Goal: Task Accomplishment & Management: Use online tool/utility

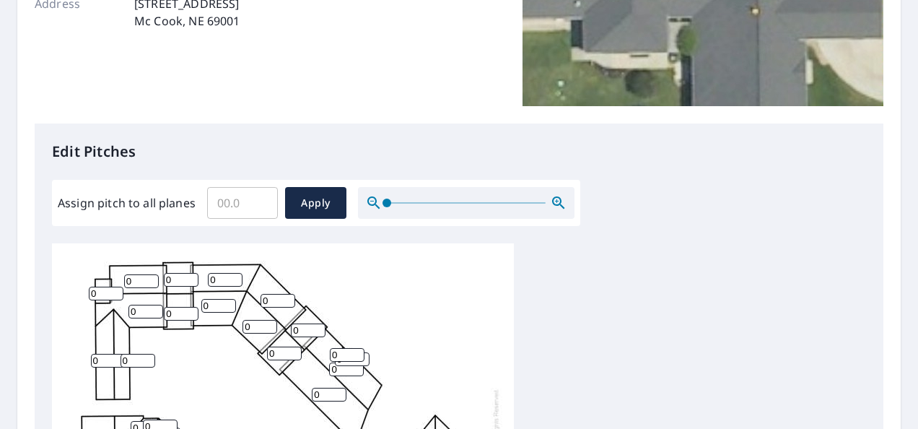
scroll to position [277, 0]
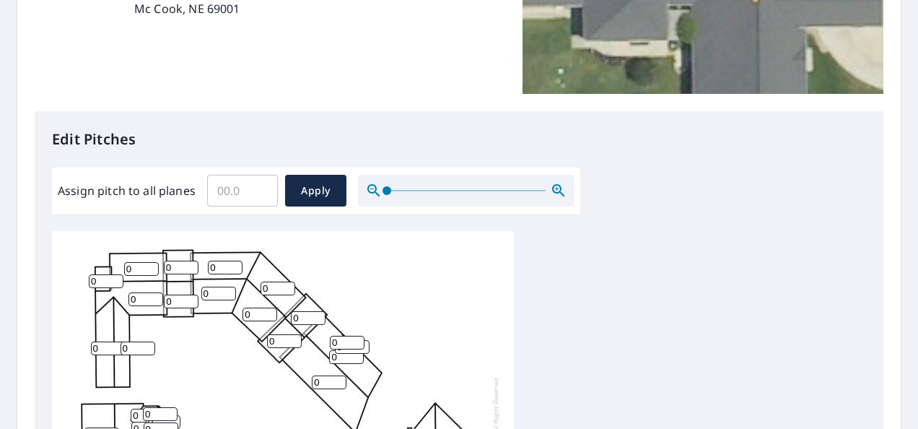
click at [245, 188] on input "Assign pitch to all planes" at bounding box center [242, 190] width 71 height 40
click at [261, 185] on input "0.1" at bounding box center [242, 190] width 71 height 40
click at [261, 185] on input "0.2" at bounding box center [242, 190] width 71 height 40
click at [261, 185] on input "0.3" at bounding box center [242, 190] width 71 height 40
click at [261, 185] on input "0.4" at bounding box center [242, 190] width 71 height 40
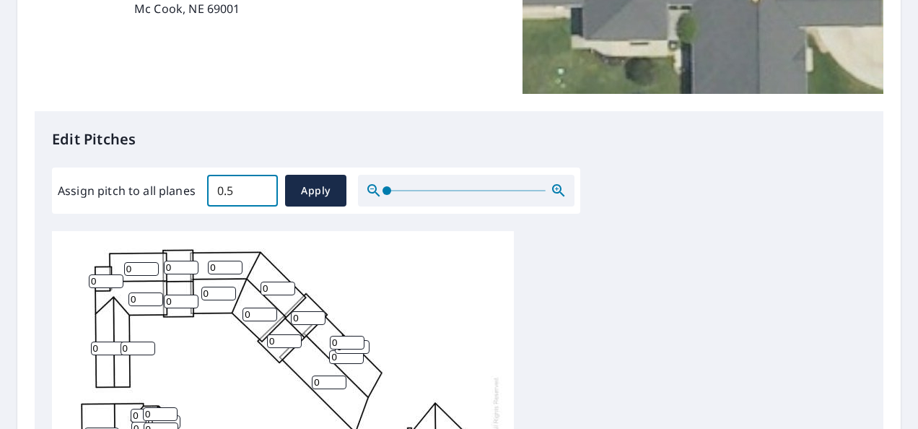
click at [261, 185] on input "0.5" at bounding box center [242, 190] width 71 height 40
click at [261, 185] on input "3" at bounding box center [242, 190] width 71 height 40
click at [261, 185] on input "3.1" at bounding box center [242, 190] width 71 height 40
click at [261, 185] on input "3.2" at bounding box center [242, 190] width 71 height 40
click at [261, 185] on input "3.3" at bounding box center [242, 190] width 71 height 40
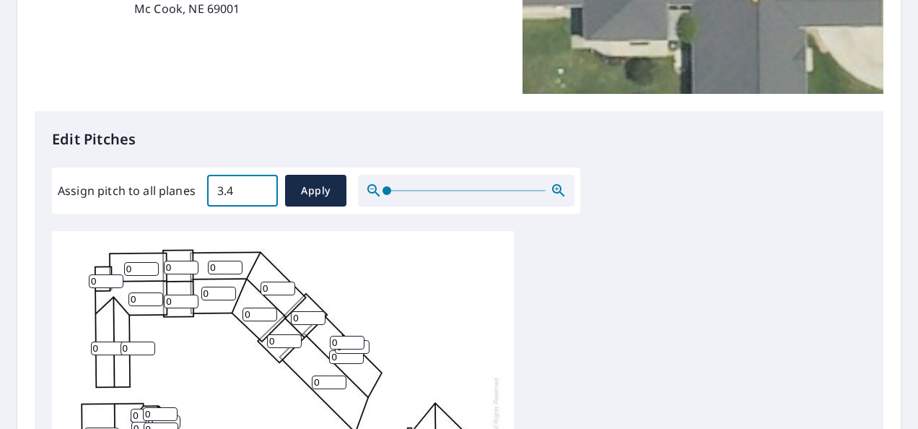
click at [261, 185] on input "3.4" at bounding box center [242, 190] width 71 height 40
click at [261, 185] on input "3.5" at bounding box center [242, 190] width 71 height 40
click at [261, 185] on input "3.6" at bounding box center [242, 190] width 71 height 40
click at [261, 185] on input "3.7" at bounding box center [242, 190] width 71 height 40
click at [261, 185] on input "3.8" at bounding box center [242, 190] width 71 height 40
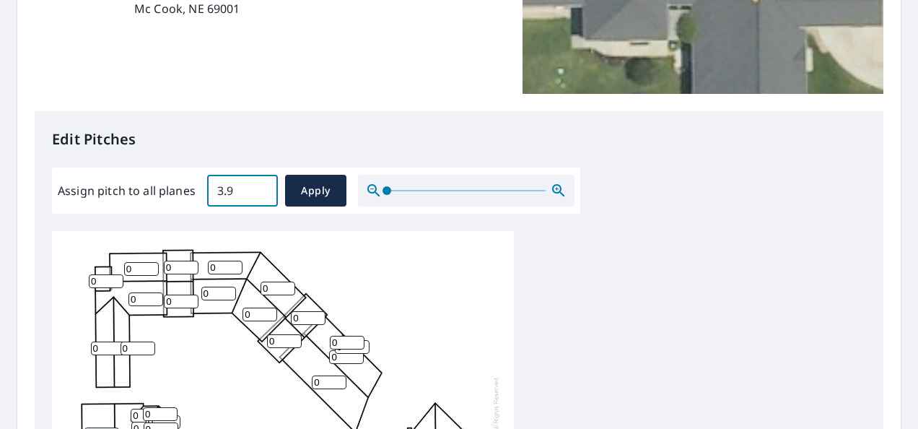
click at [261, 185] on input "3.9" at bounding box center [242, 190] width 71 height 40
click at [261, 185] on input "4" at bounding box center [242, 190] width 71 height 40
click at [261, 185] on input "4.1" at bounding box center [242, 190] width 71 height 40
type input "4"
click at [258, 197] on input "4" at bounding box center [242, 190] width 71 height 40
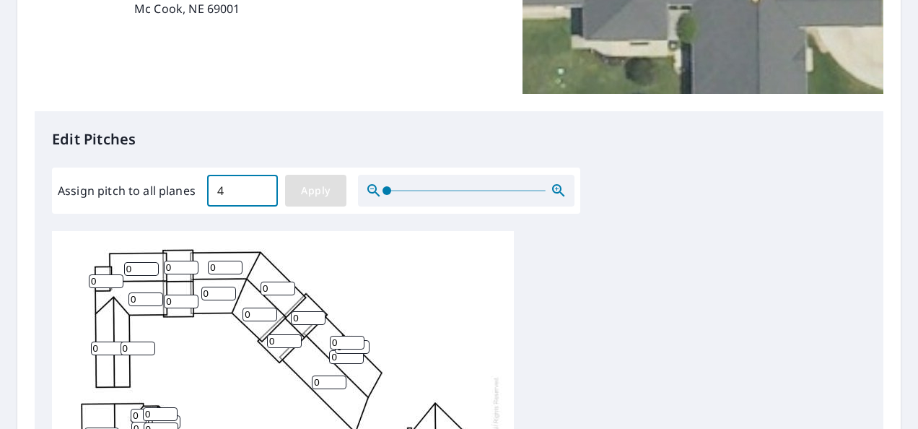
click at [322, 195] on span "Apply" at bounding box center [316, 191] width 38 height 18
type input "4"
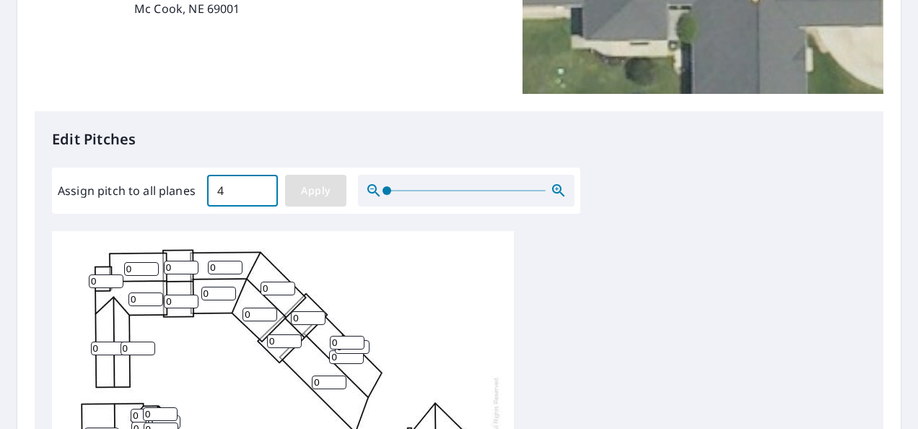
type input "4"
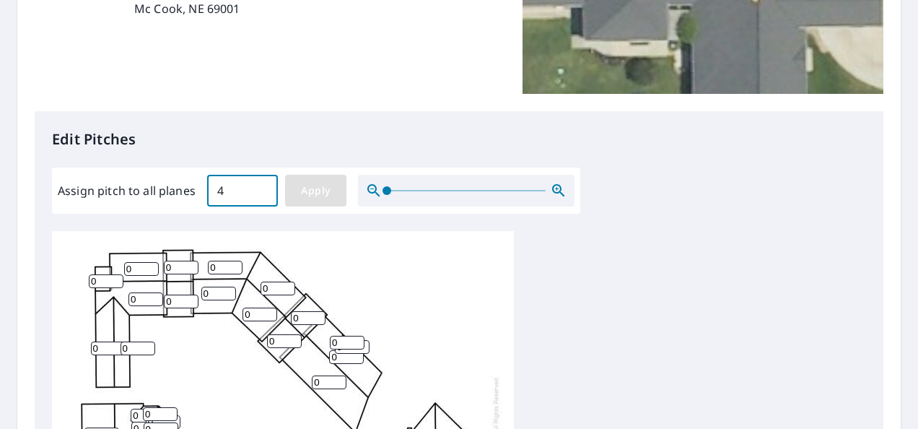
type input "4"
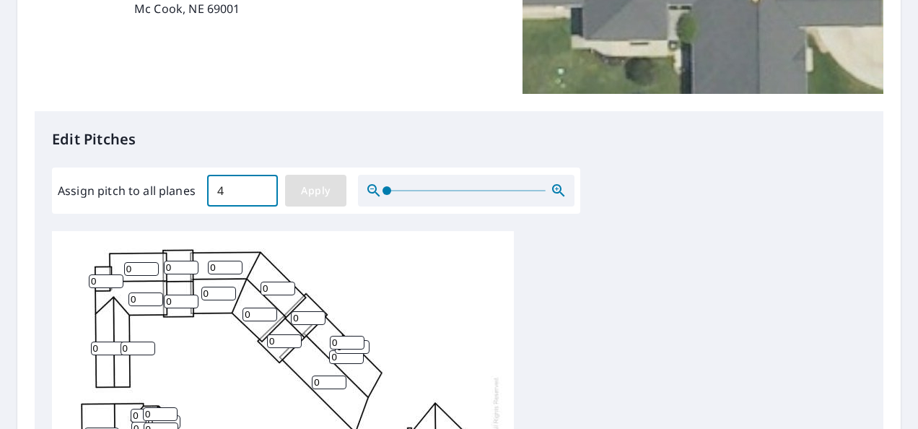
type input "4"
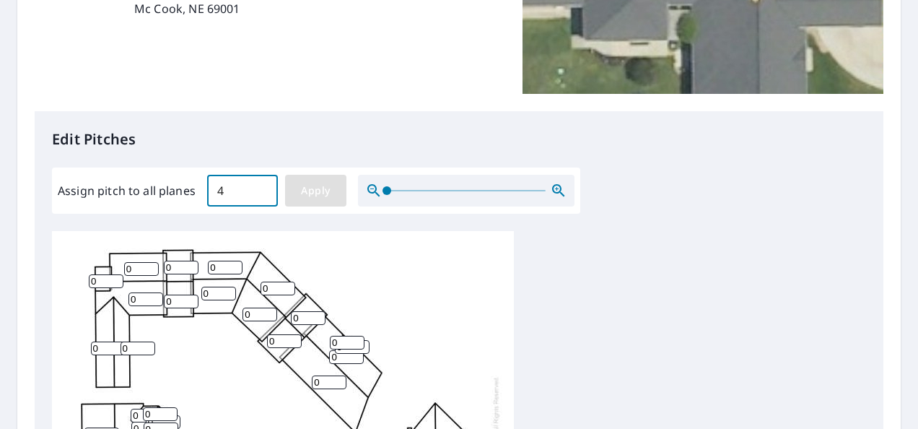
type input "4"
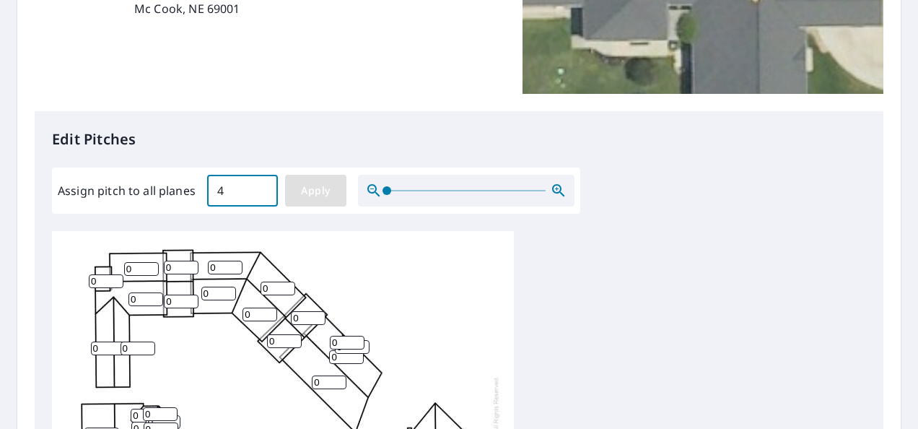
type input "4"
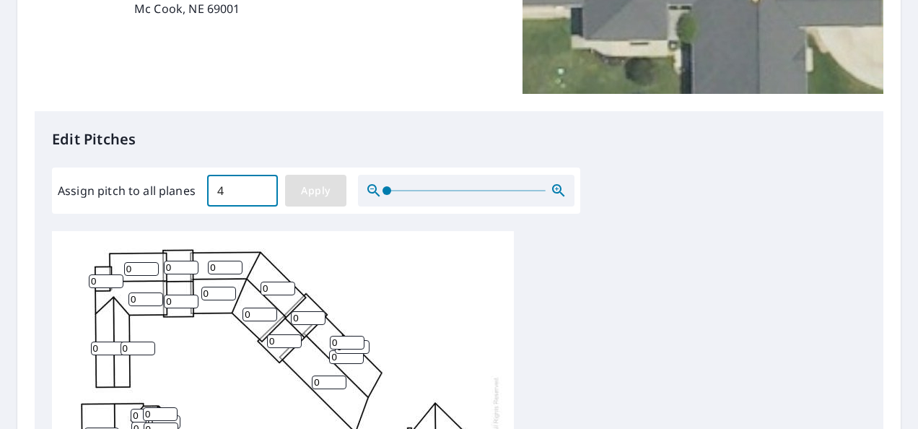
type input "4"
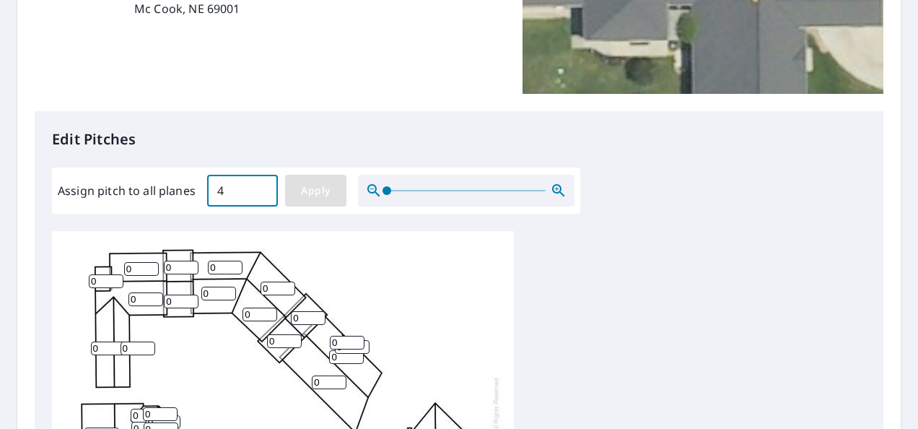
type input "4"
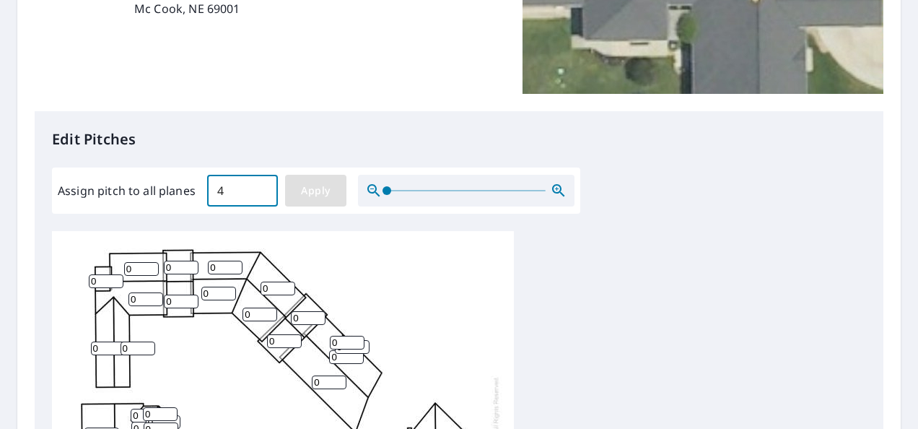
type input "4"
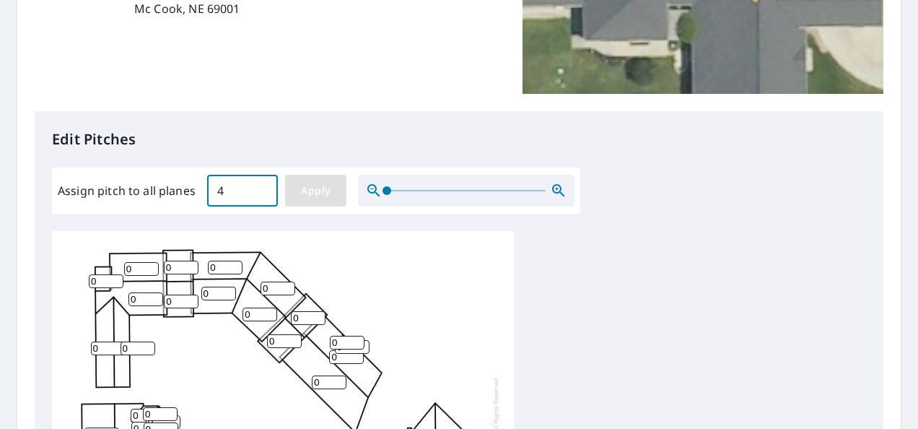
type input "4"
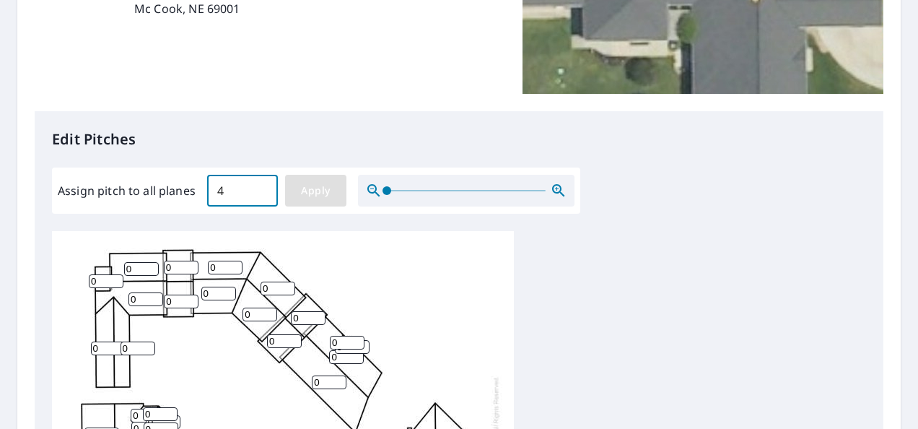
type input "4"
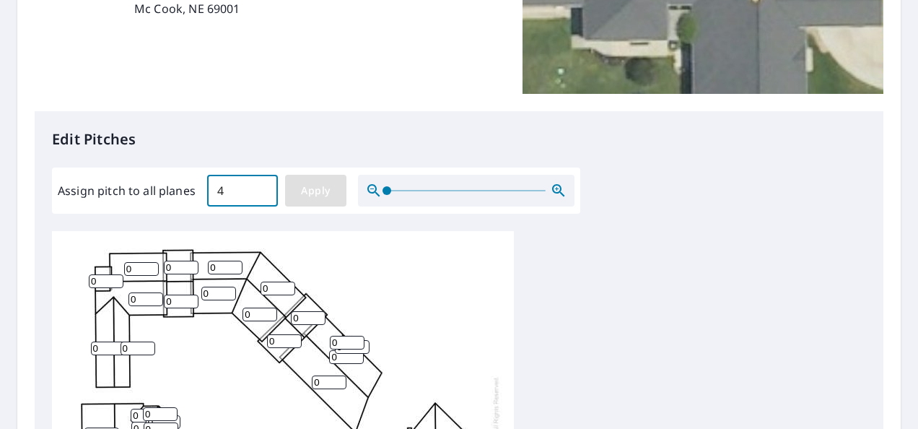
type input "4"
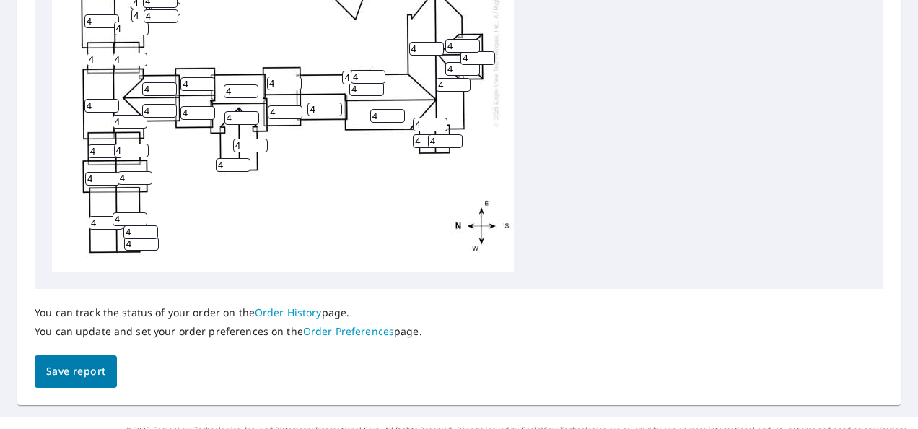
scroll to position [691, 0]
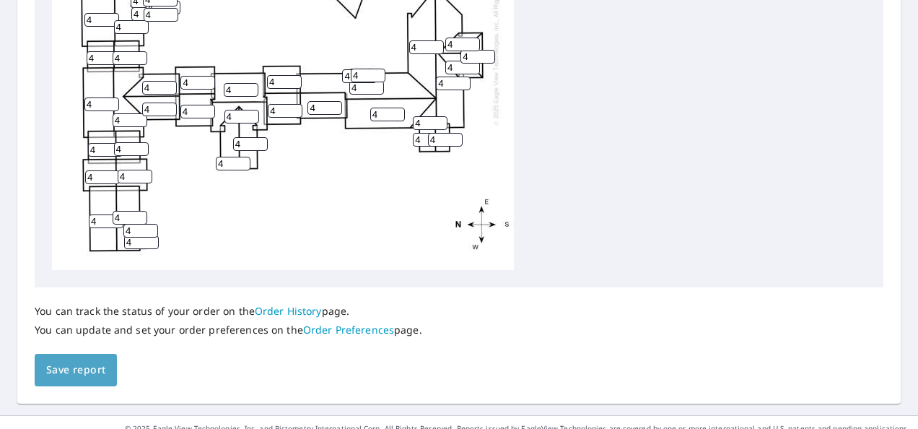
click at [77, 367] on span "Save report" at bounding box center [75, 370] width 59 height 18
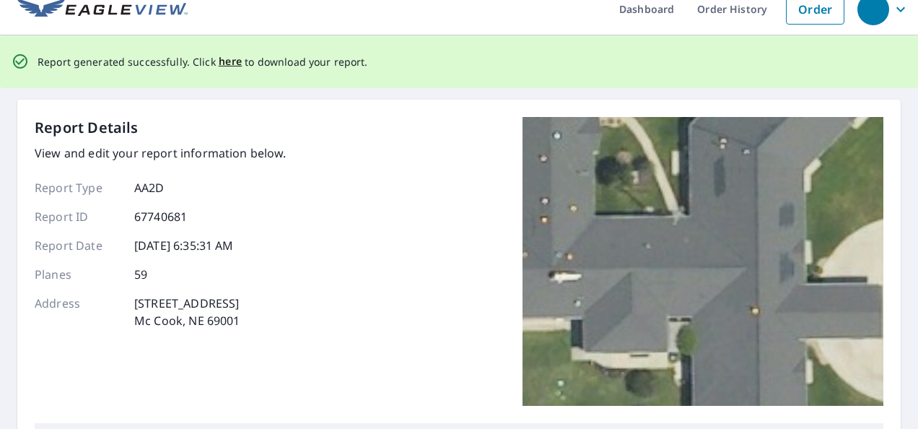
scroll to position [0, 0]
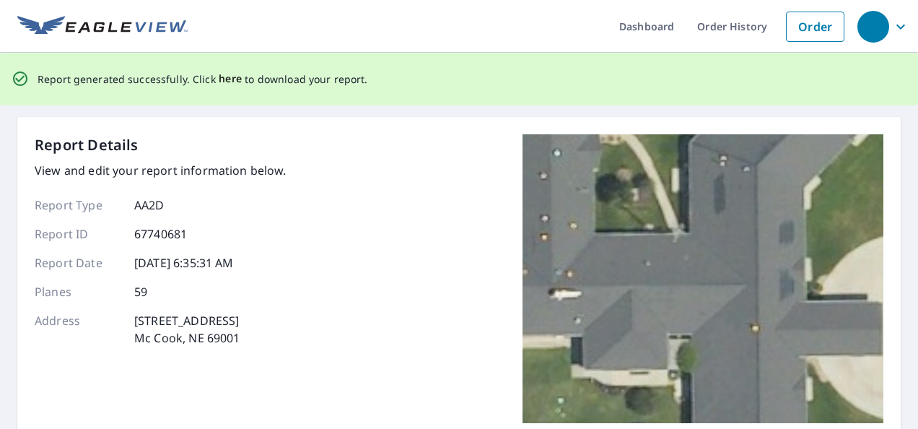
click at [221, 81] on span "here" at bounding box center [231, 79] width 24 height 18
